Goal: Task Accomplishment & Management: Manage account settings

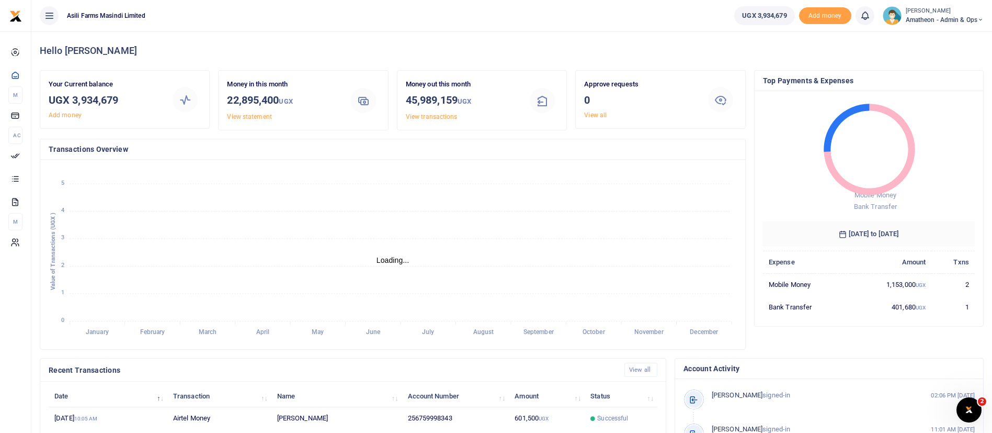
scroll to position [193, 0]
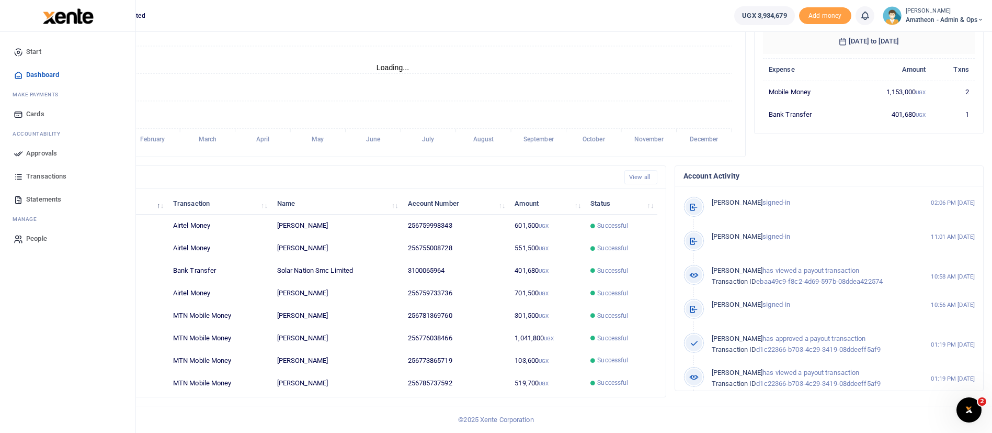
click at [79, 21] on img at bounding box center [68, 16] width 51 height 16
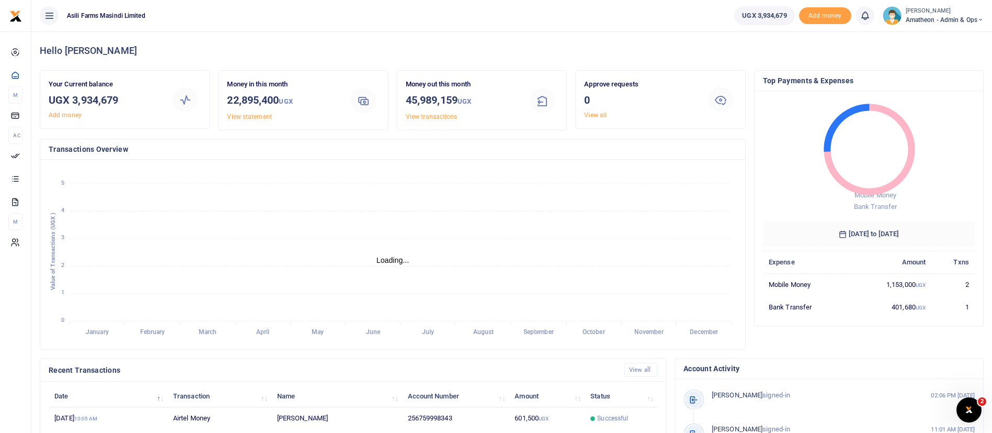
scroll to position [13, 13]
click at [945, 14] on small "[PERSON_NAME]" at bounding box center [945, 11] width 78 height 9
click at [934, 41] on link "Switch accounts" at bounding box center [944, 38] width 83 height 15
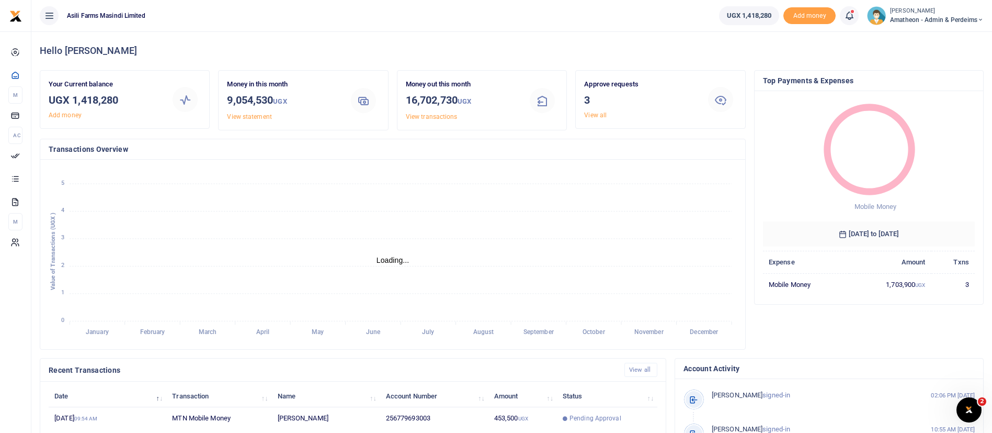
scroll to position [193, 0]
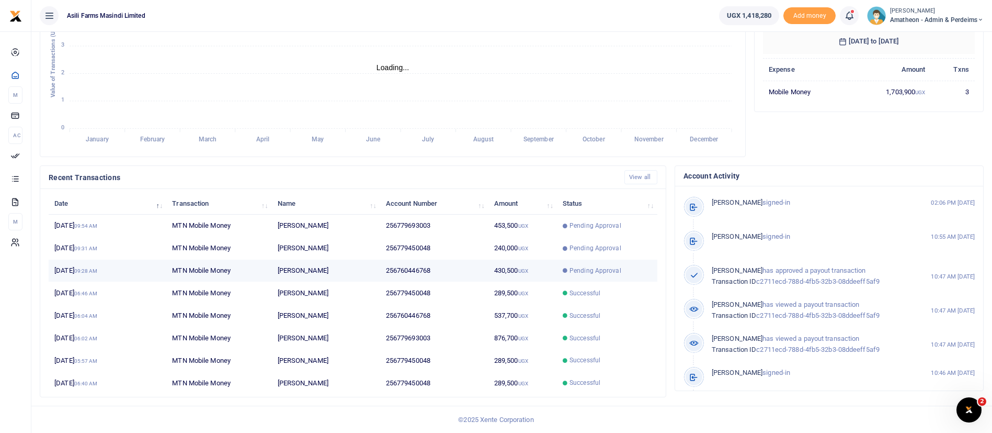
click at [595, 266] on span "Pending Approval" at bounding box center [596, 270] width 52 height 9
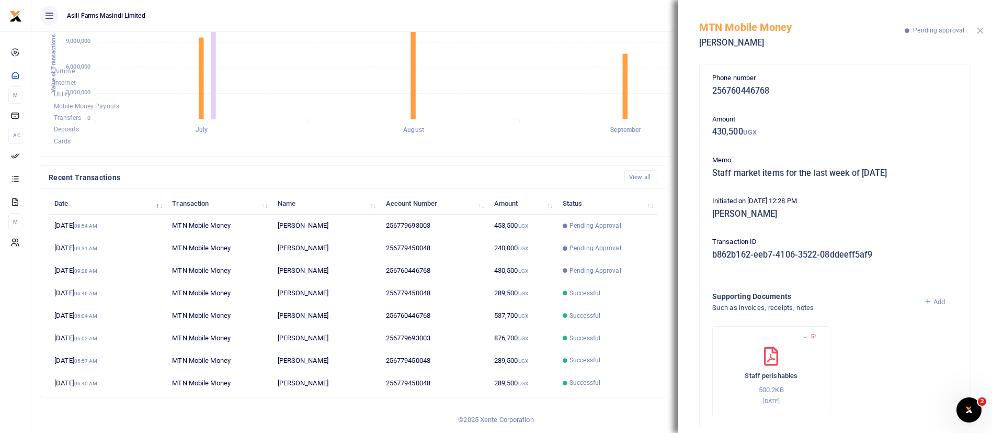
click at [982, 32] on button "Close" at bounding box center [980, 30] width 7 height 7
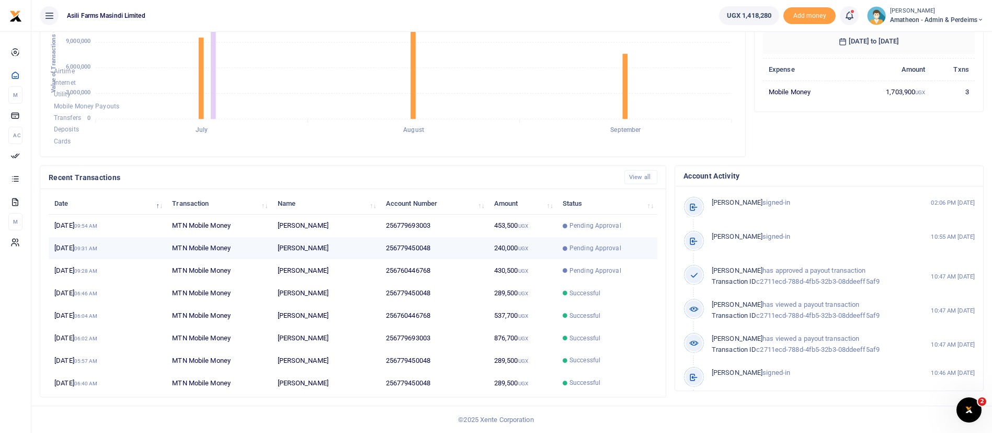
click at [403, 248] on td "256779450048" at bounding box center [434, 248] width 108 height 22
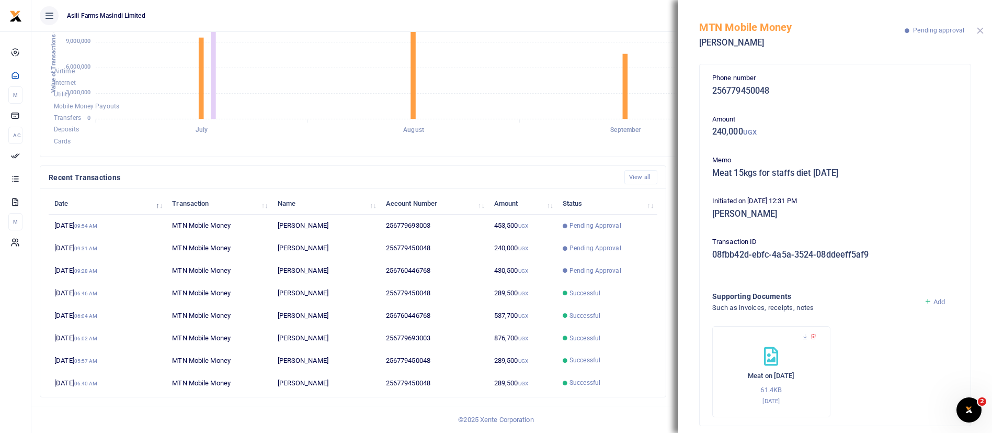
click at [983, 28] on button "Close" at bounding box center [980, 30] width 7 height 7
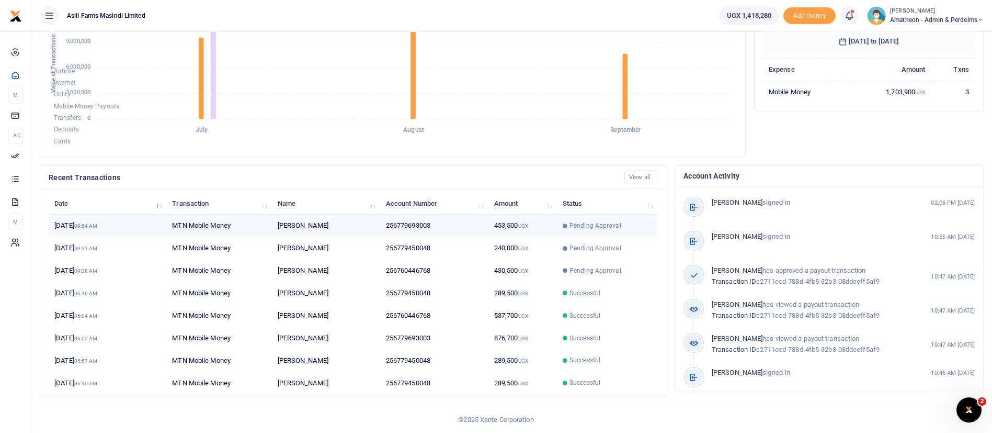
click at [593, 220] on td "Pending Approval" at bounding box center [607, 225] width 100 height 22
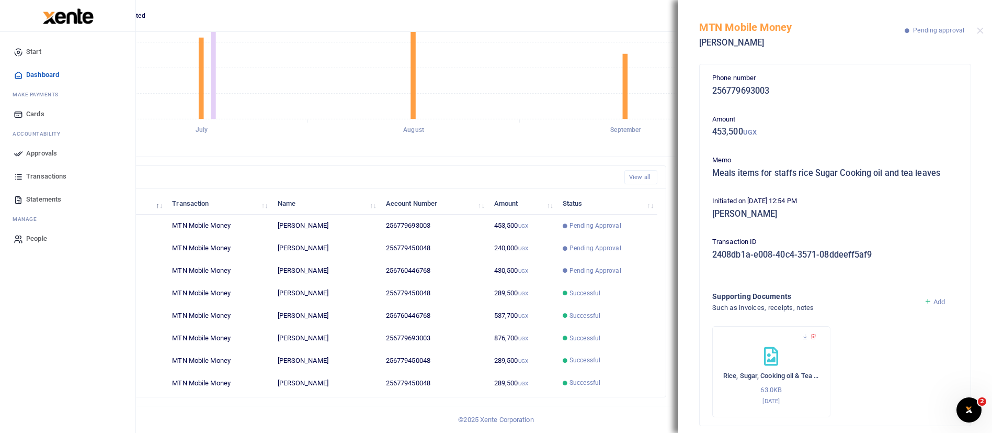
click at [35, 153] on span "Approvals" at bounding box center [41, 153] width 31 height 10
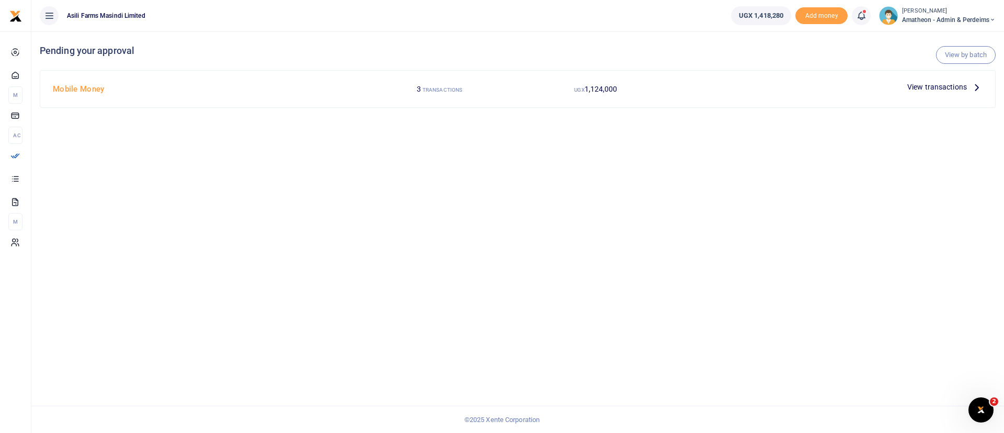
click at [953, 87] on span "View transactions" at bounding box center [938, 87] width 60 height 12
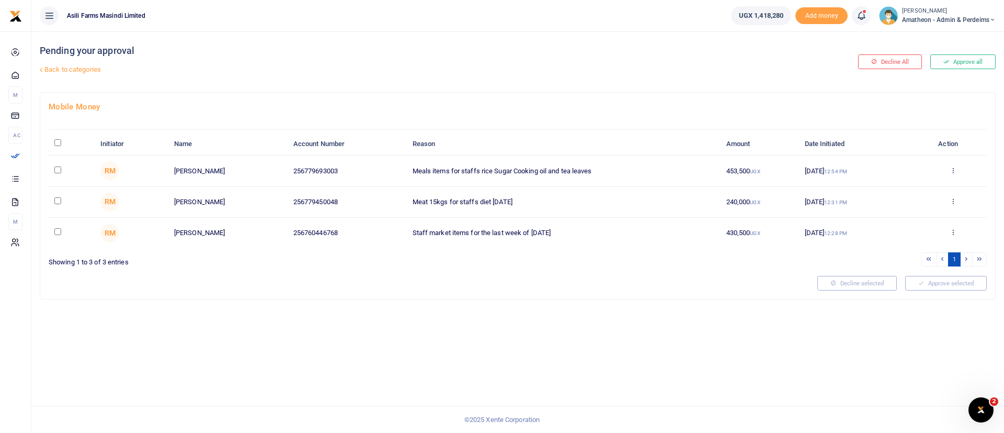
click at [60, 143] on input "\a \a : activate to sort column descending" at bounding box center [57, 142] width 7 height 7
checkbox input "true"
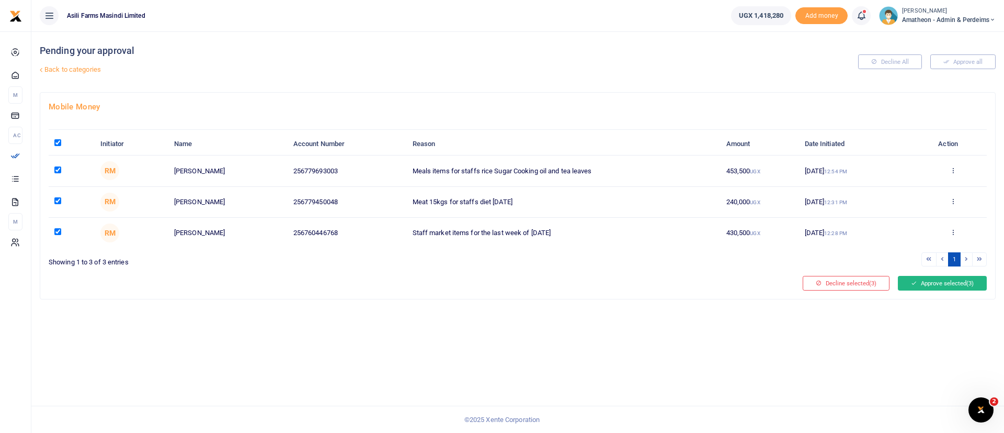
click at [968, 280] on span "(3)" at bounding box center [970, 282] width 7 height 7
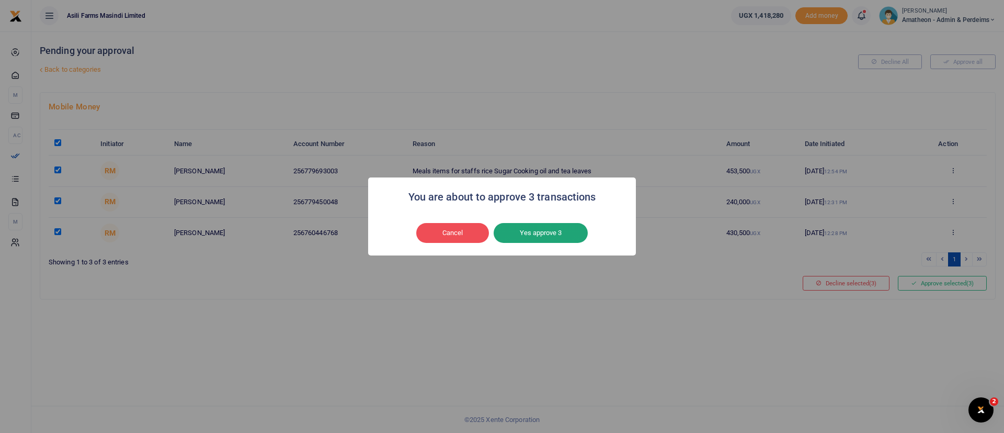
click at [575, 232] on button "Yes approve 3" at bounding box center [541, 233] width 94 height 20
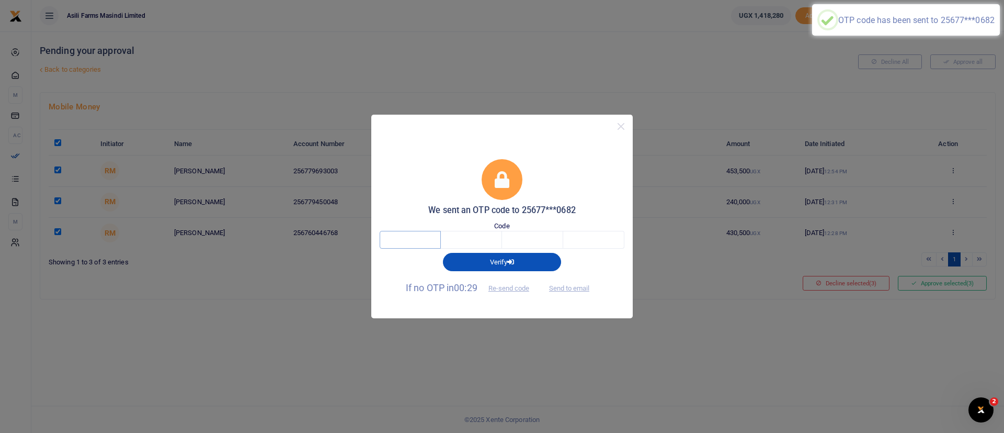
click at [402, 239] on input "text" at bounding box center [410, 240] width 61 height 18
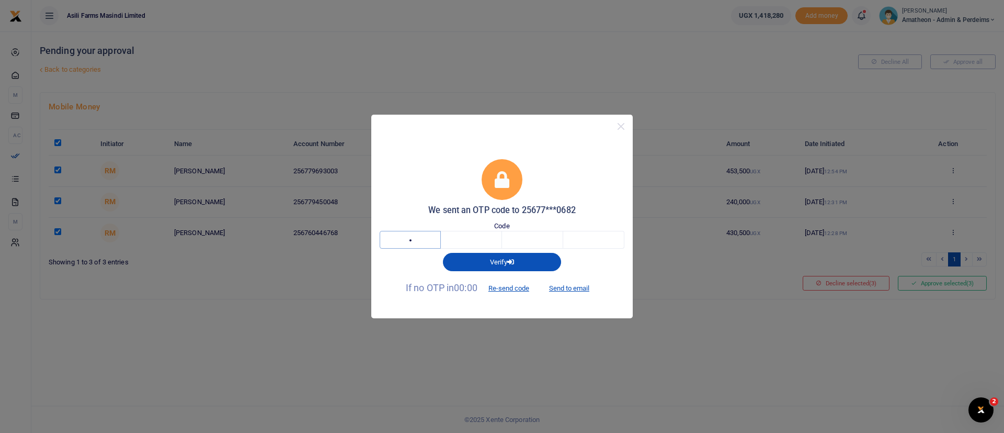
type input "6"
type input "0"
type input "1"
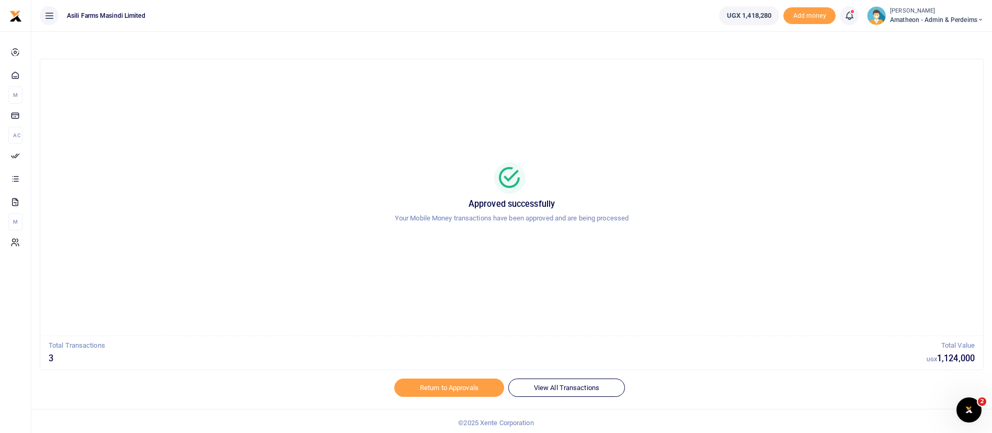
click at [926, 20] on span "Amatheon - Admin & Perdeims" at bounding box center [937, 19] width 94 height 9
click at [925, 32] on link "Switch accounts" at bounding box center [944, 38] width 83 height 15
